Goal: Use online tool/utility: Utilize a website feature to perform a specific function

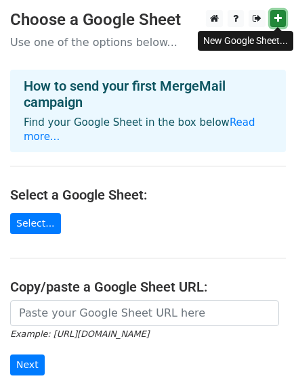
click at [276, 21] on icon at bounding box center [277, 18] width 7 height 9
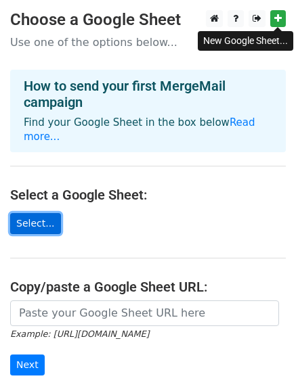
click at [47, 217] on link "Select..." at bounding box center [35, 223] width 51 height 21
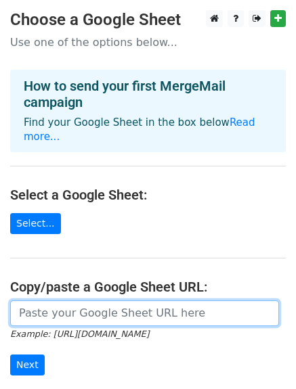
click at [49, 305] on input "url" at bounding box center [144, 313] width 269 height 26
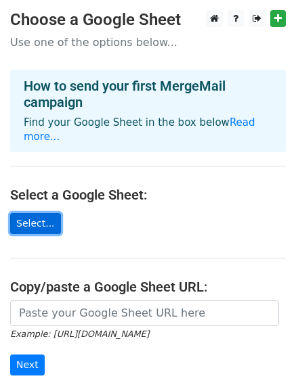
click at [37, 214] on link "Select..." at bounding box center [35, 223] width 51 height 21
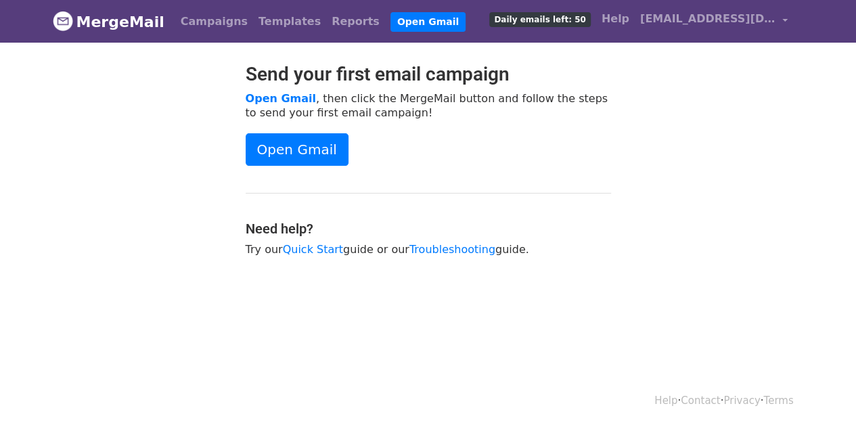
scroll to position [1, 0]
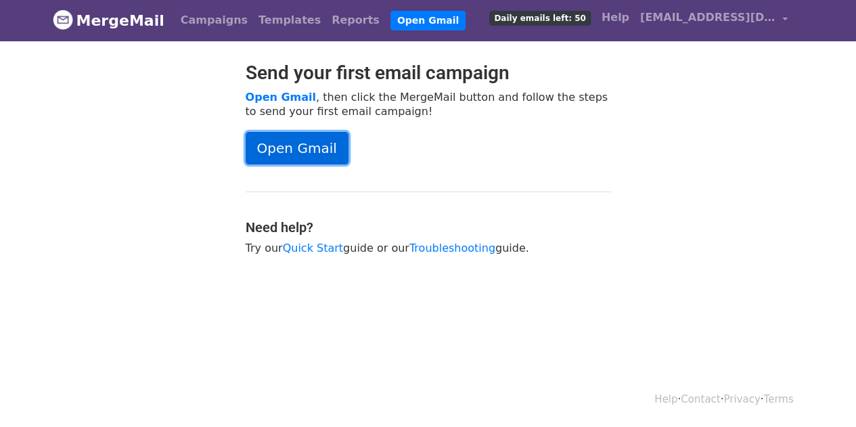
click at [301, 147] on link "Open Gmail" at bounding box center [297, 148] width 103 height 32
click at [294, 154] on link "Open Gmail" at bounding box center [297, 148] width 103 height 32
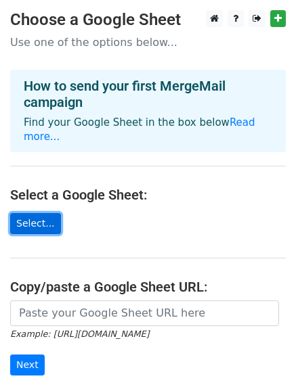
click at [30, 213] on link "Select..." at bounding box center [35, 223] width 51 height 21
